Goal: Check status: Check status

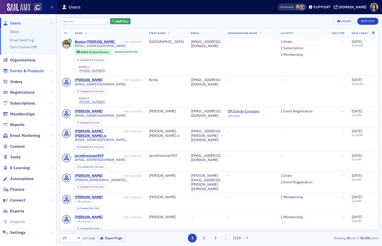
click at [28, 70] on span "Events & Products" at bounding box center [27, 71] width 34 height 6
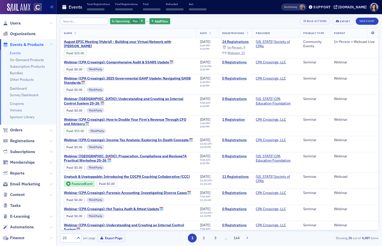
click at [76, 21] on input "search" at bounding box center [84, 21] width 48 height 7
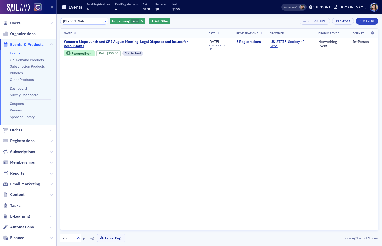
type input "[PERSON_NAME]"
click at [103, 21] on button "×" at bounding box center [105, 21] width 5 height 5
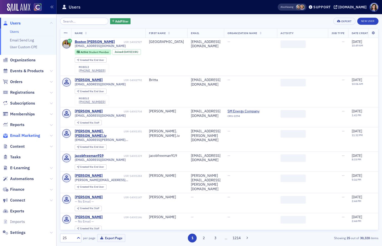
click at [24, 137] on span "Email Marketing" at bounding box center [25, 136] width 30 height 6
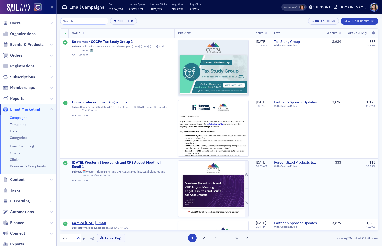
click at [198, 187] on img at bounding box center [213, 237] width 70 height 153
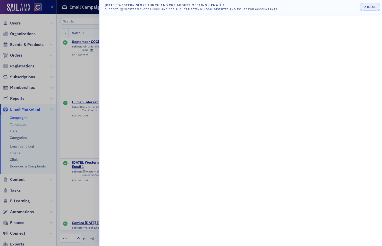
click at [367, 7] on div "Close" at bounding box center [371, 7] width 9 height 3
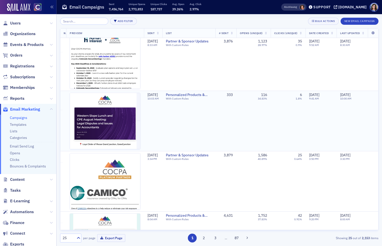
scroll to position [68, 0]
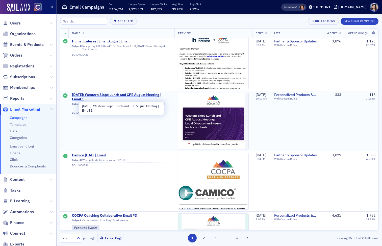
click at [126, 93] on span "August 2025: Western Slope Lunch and CPE August Meeting | Email 1" at bounding box center [121, 97] width 99 height 9
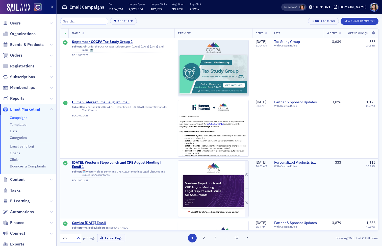
click at [205, 170] on img at bounding box center [213, 237] width 70 height 153
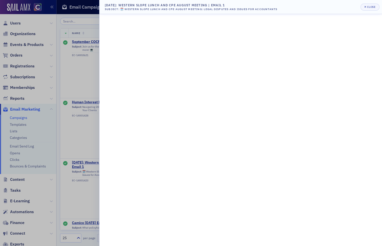
click at [66, 137] on div at bounding box center [191, 123] width 382 height 246
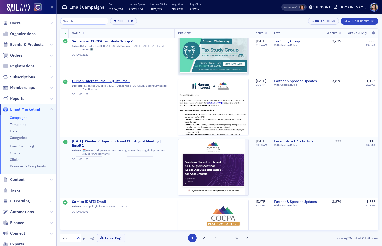
scroll to position [21, 117]
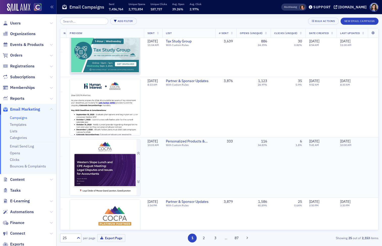
click at [108, 167] on img at bounding box center [105, 215] width 70 height 153
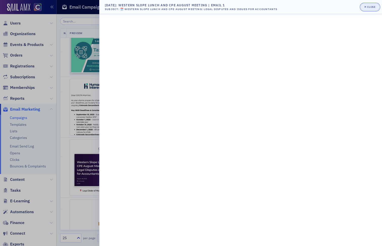
click at [376, 8] on button "Close" at bounding box center [370, 7] width 19 height 7
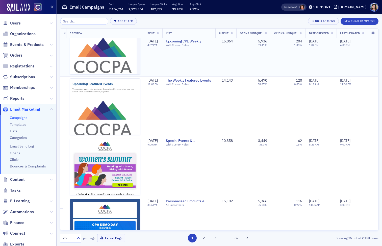
scroll to position [325, 117]
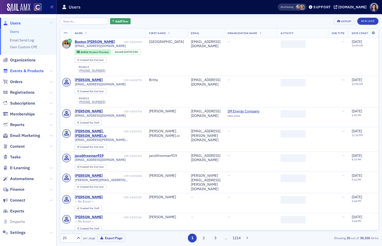
click at [29, 72] on span "Events & Products" at bounding box center [27, 71] width 34 height 6
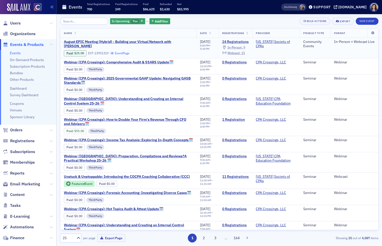
click at [119, 53] on link "Event Page" at bounding box center [119, 53] width 19 height 4
click at [235, 42] on link "24 Registrations" at bounding box center [235, 42] width 27 height 5
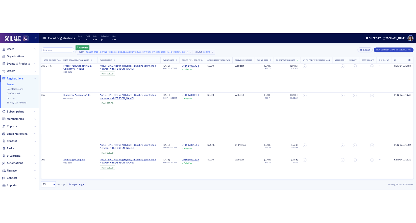
scroll to position [168, 320]
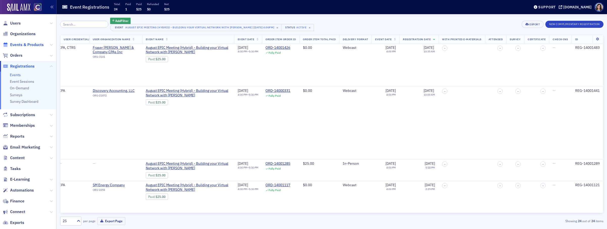
click at [26, 46] on span "Events & Products" at bounding box center [27, 45] width 34 height 6
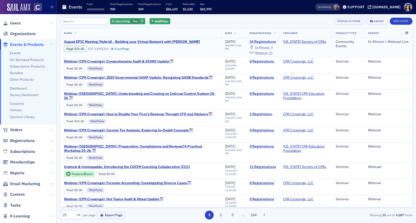
click at [262, 42] on link "24 Registrations" at bounding box center [262, 42] width 27 height 5
